Goal: Go to known website: Access a specific website the user already knows

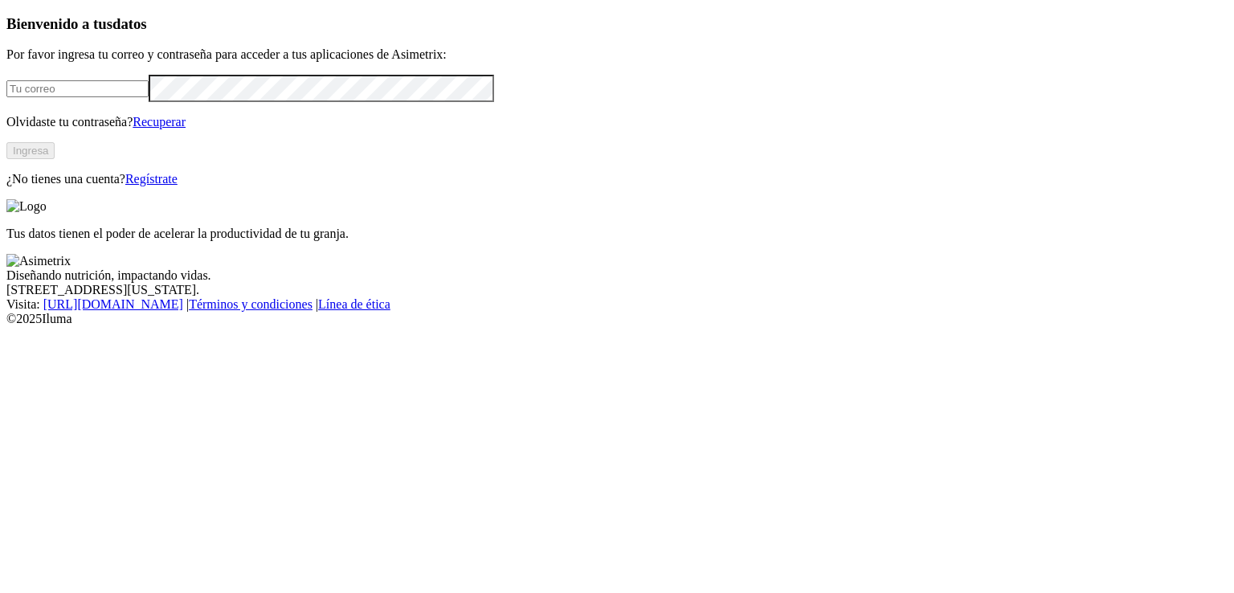
type input "[EMAIL_ADDRESS][PERSON_NAME][DOMAIN_NAME]"
click at [55, 159] on button "Ingresa" at bounding box center [30, 150] width 48 height 17
